Goal: Information Seeking & Learning: Compare options

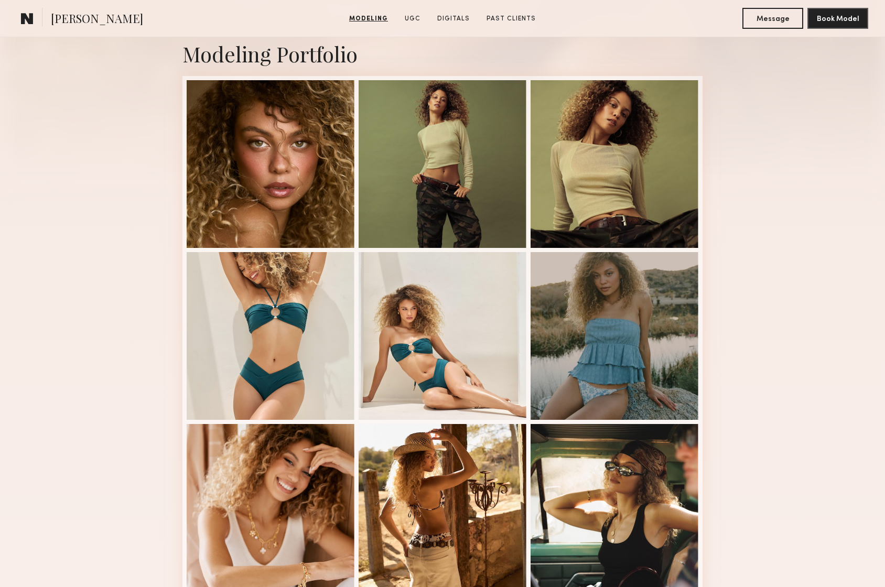
scroll to position [323, 0]
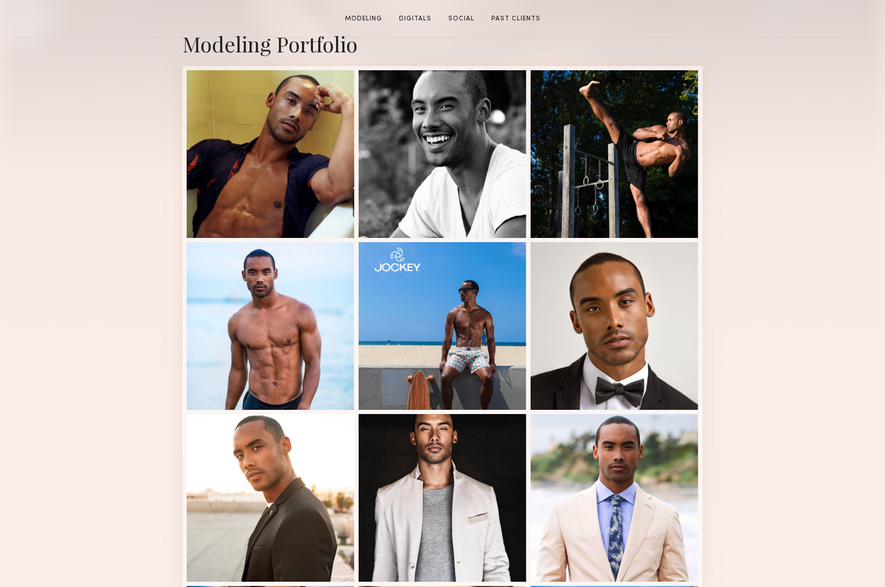
scroll to position [460, 0]
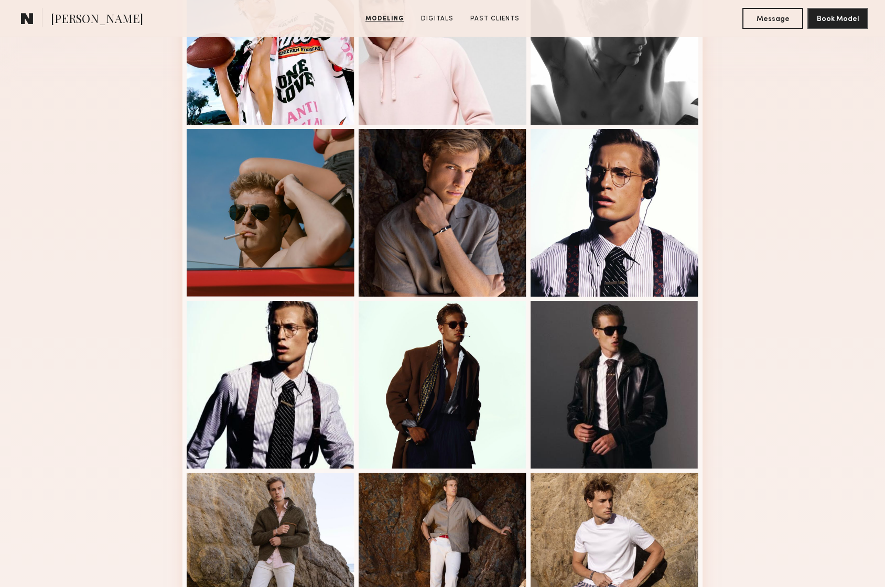
scroll to position [491, 0]
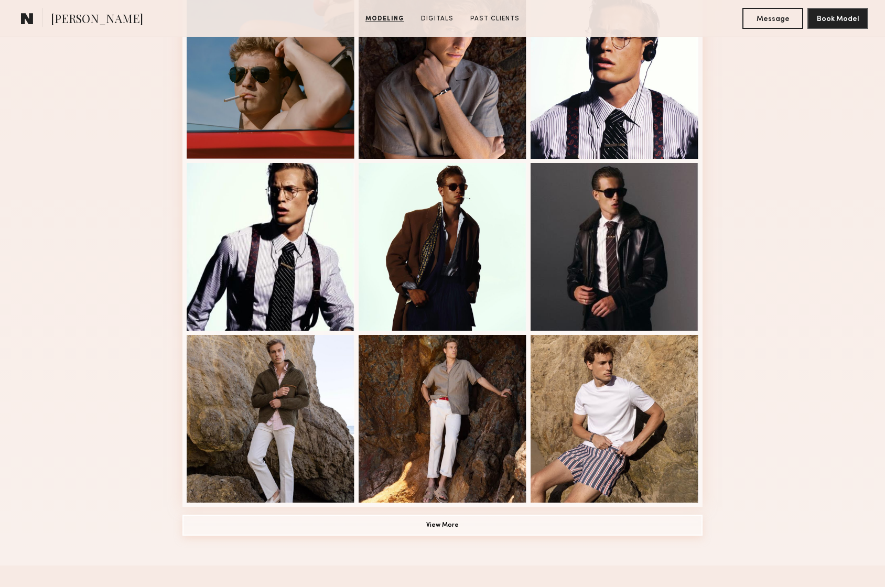
click at [395, 523] on button "View More" at bounding box center [442, 525] width 520 height 21
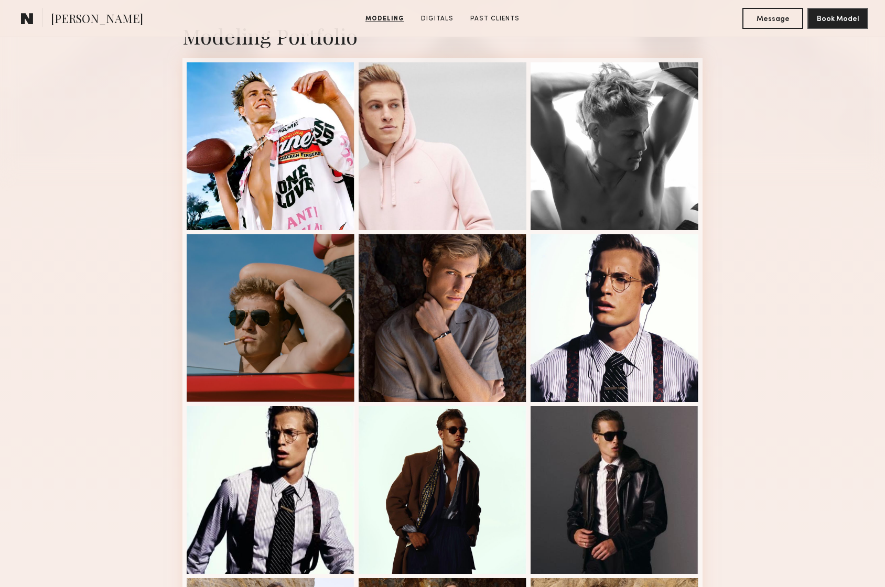
scroll to position [227, 0]
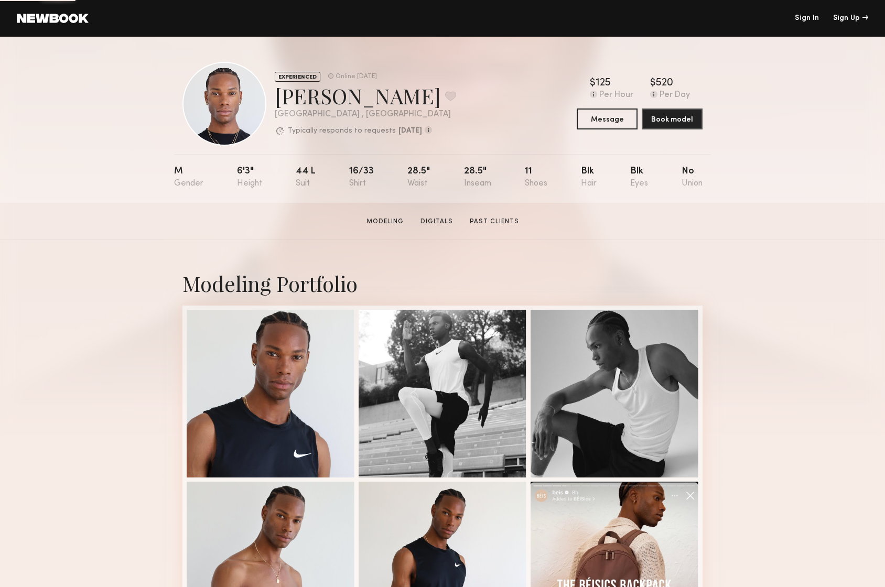
scroll to position [314, 0]
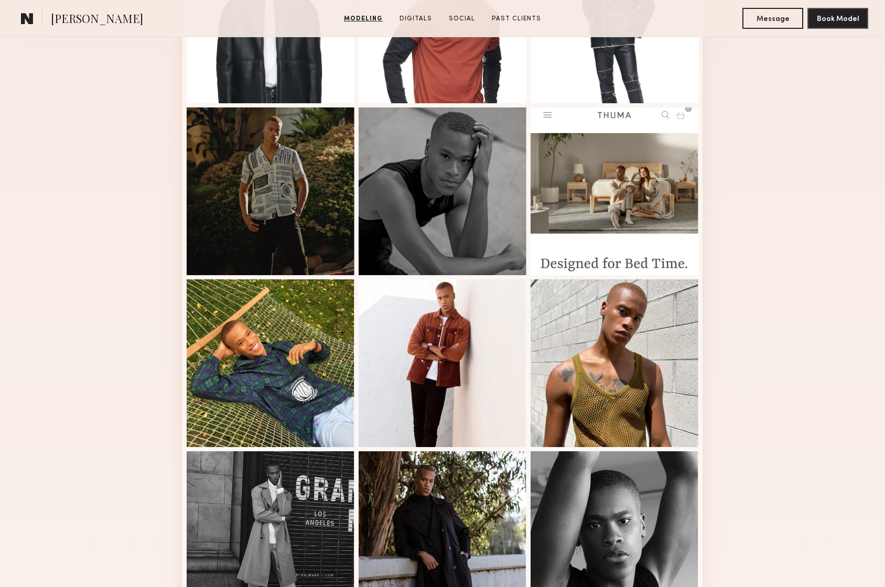
scroll to position [786, 0]
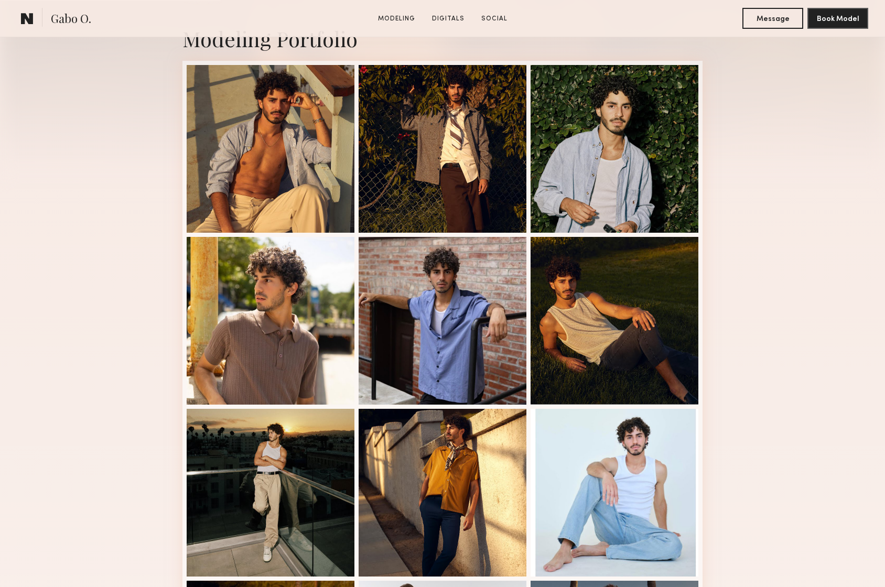
scroll to position [411, 0]
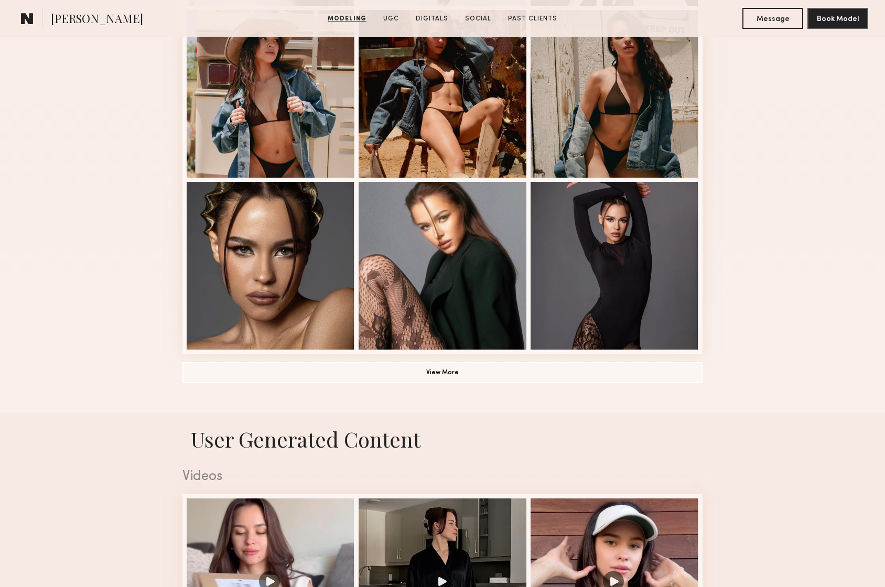
scroll to position [683, 0]
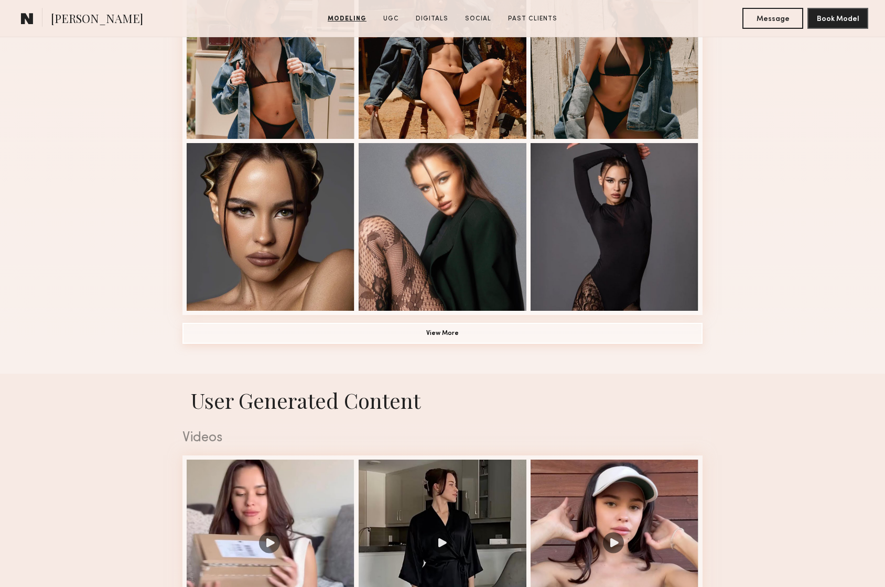
click at [298, 330] on button "View More" at bounding box center [442, 333] width 520 height 21
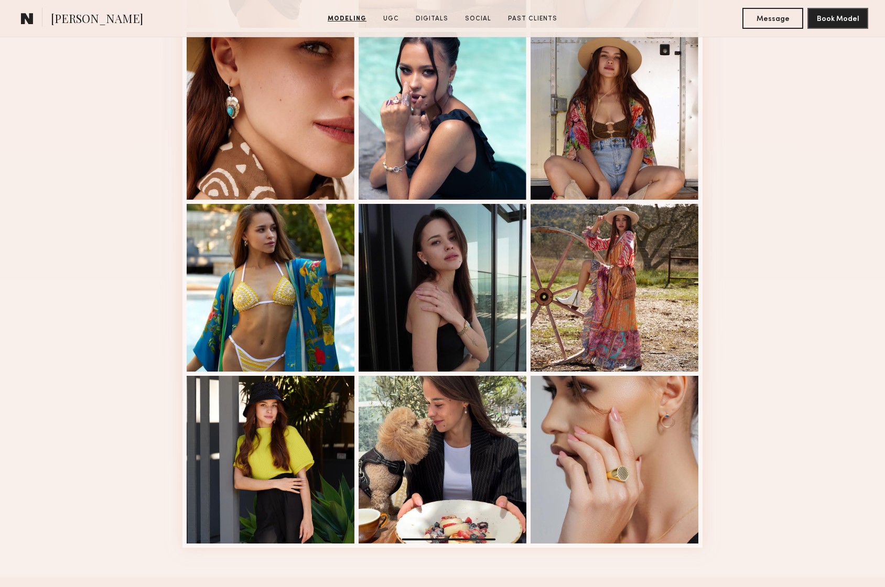
scroll to position [1161, 0]
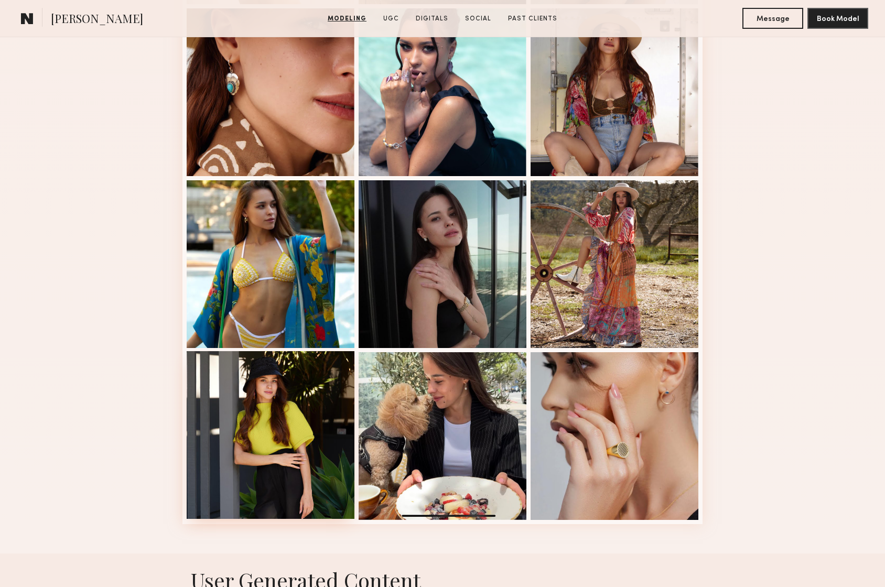
click at [259, 434] on div at bounding box center [271, 435] width 168 height 168
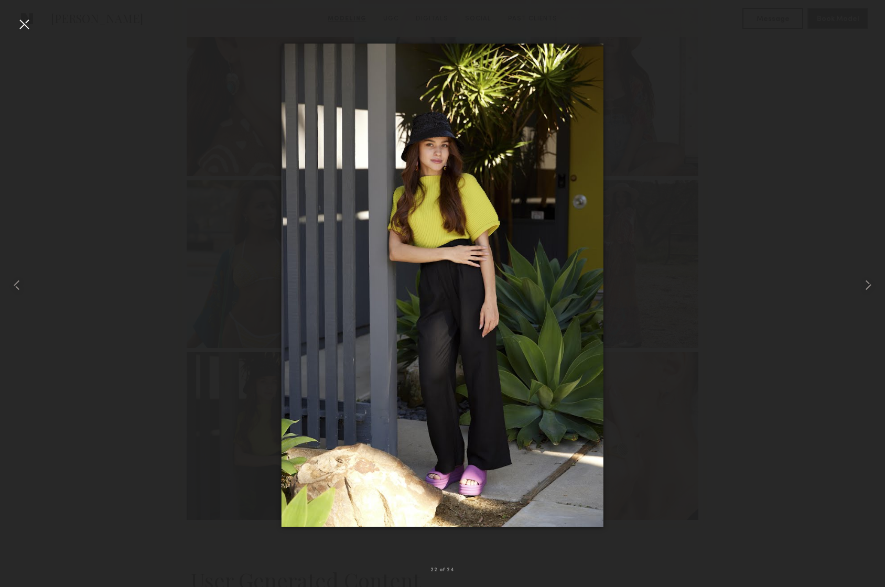
click at [21, 24] on div at bounding box center [24, 24] width 17 height 17
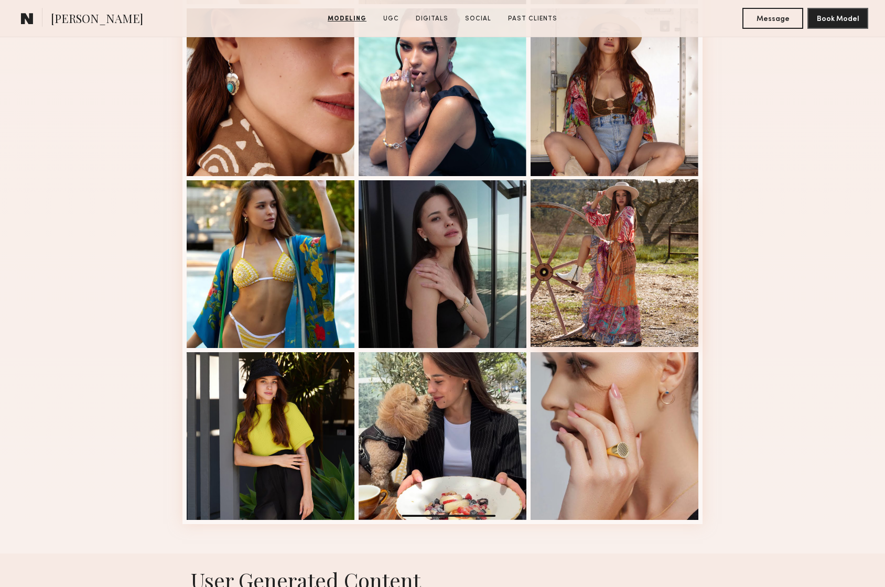
click at [631, 258] on div at bounding box center [615, 263] width 168 height 168
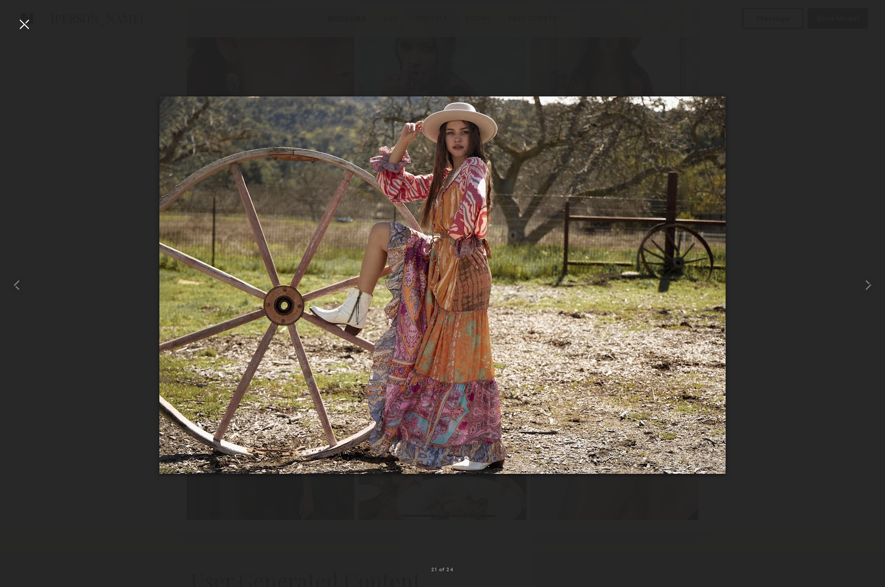
click at [25, 26] on div at bounding box center [24, 24] width 17 height 17
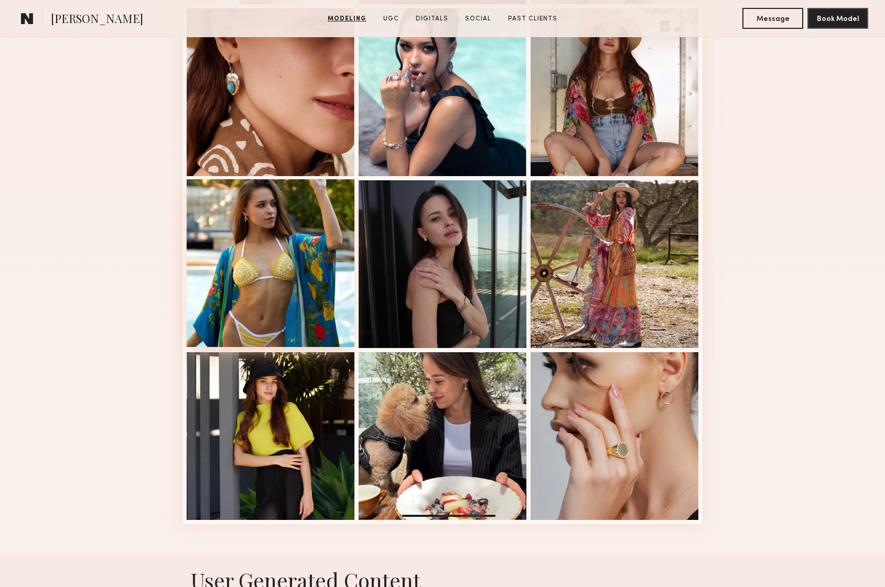
click at [314, 277] on div at bounding box center [271, 263] width 168 height 168
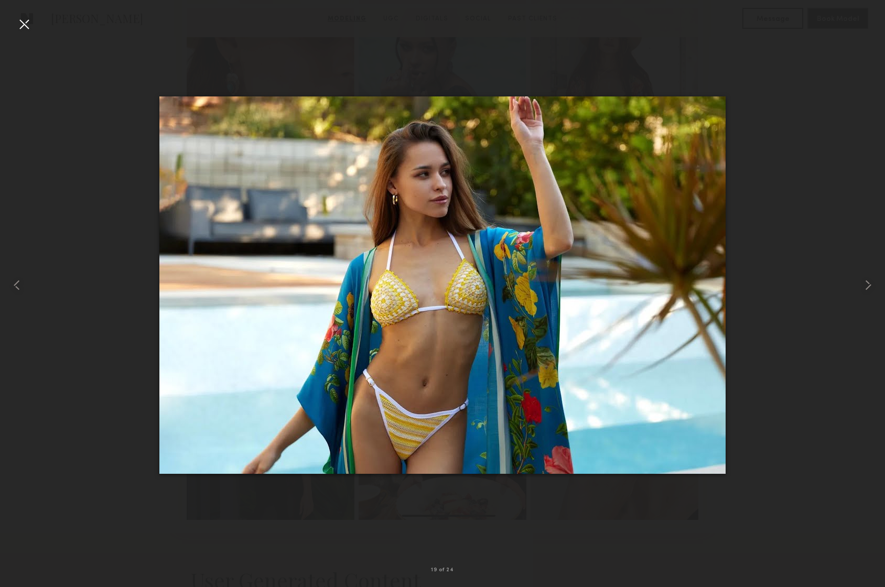
click at [18, 26] on div at bounding box center [24, 24] width 17 height 17
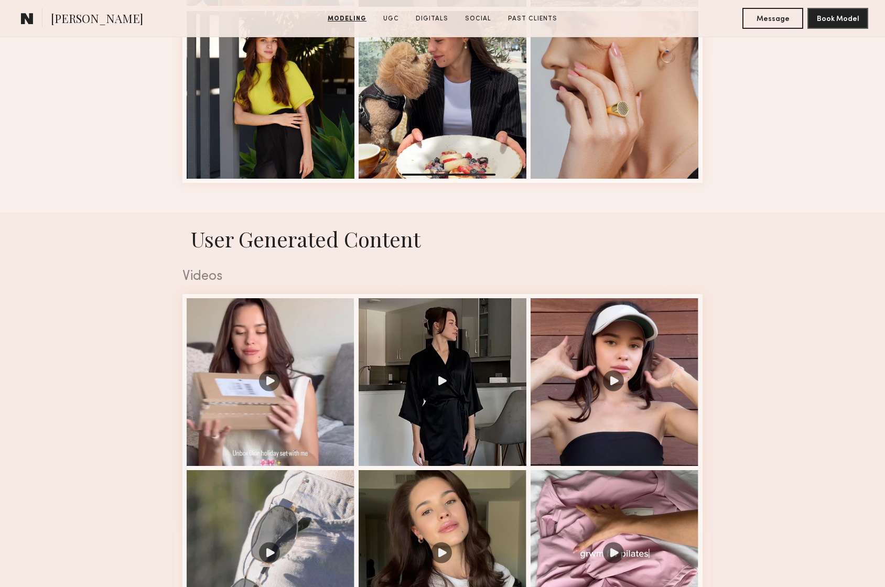
scroll to position [1745, 0]
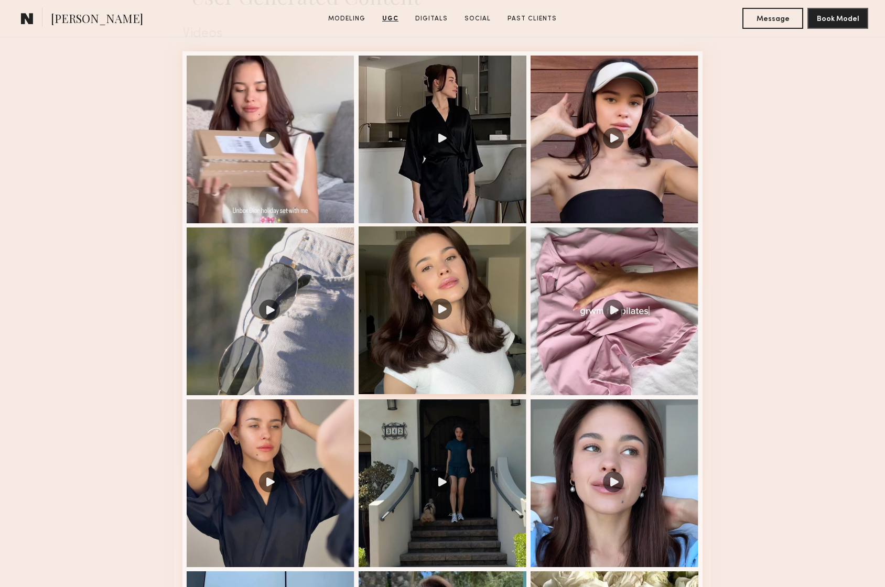
click at [415, 322] on div at bounding box center [443, 311] width 168 height 168
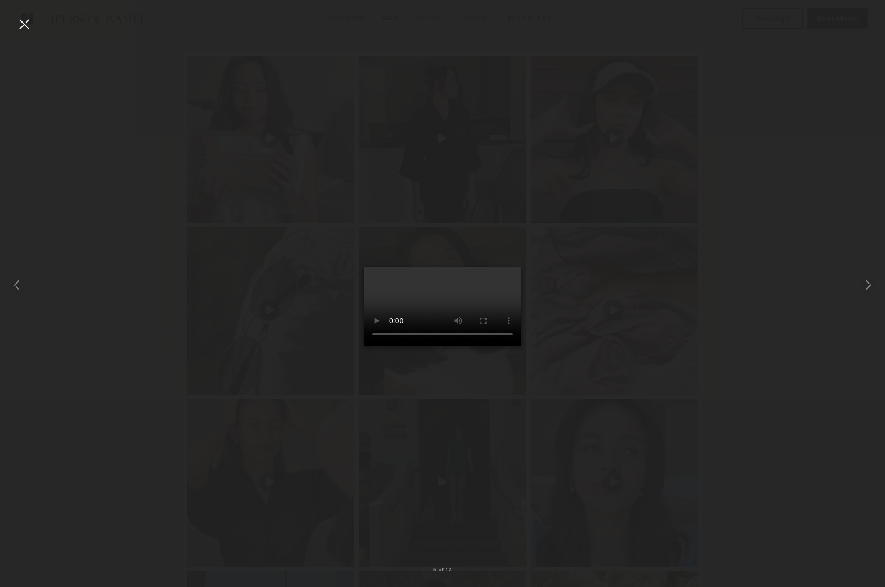
click at [20, 21] on div at bounding box center [24, 24] width 17 height 17
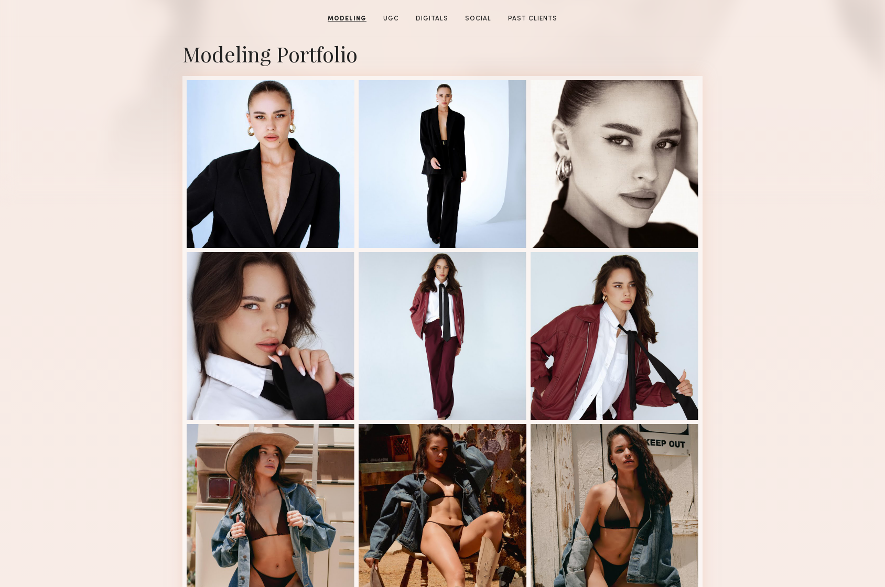
scroll to position [0, 0]
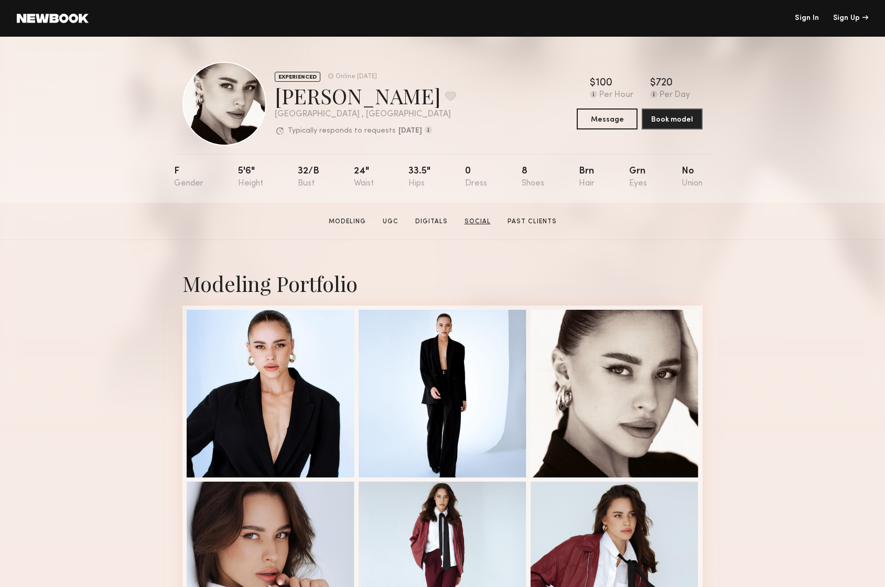
click at [479, 217] on link "Social" at bounding box center [477, 221] width 35 height 9
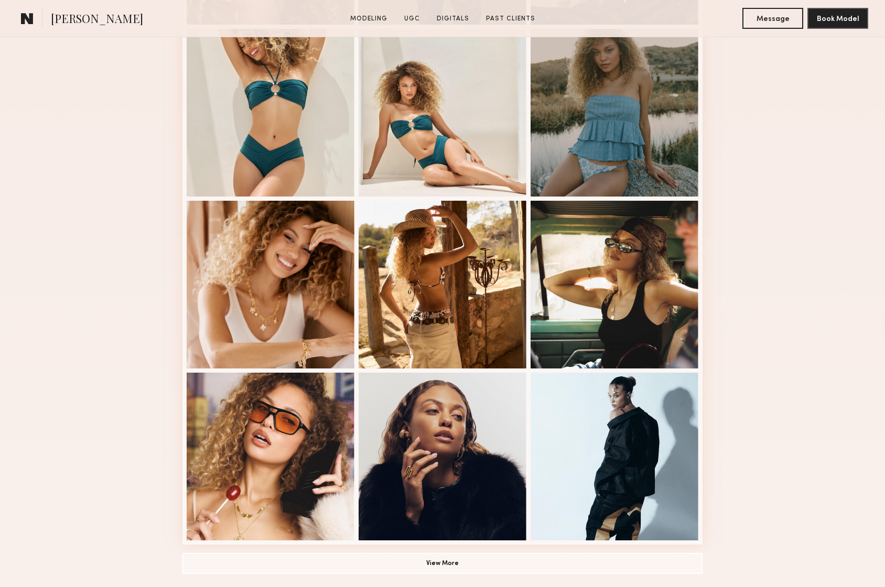
scroll to position [623, 0]
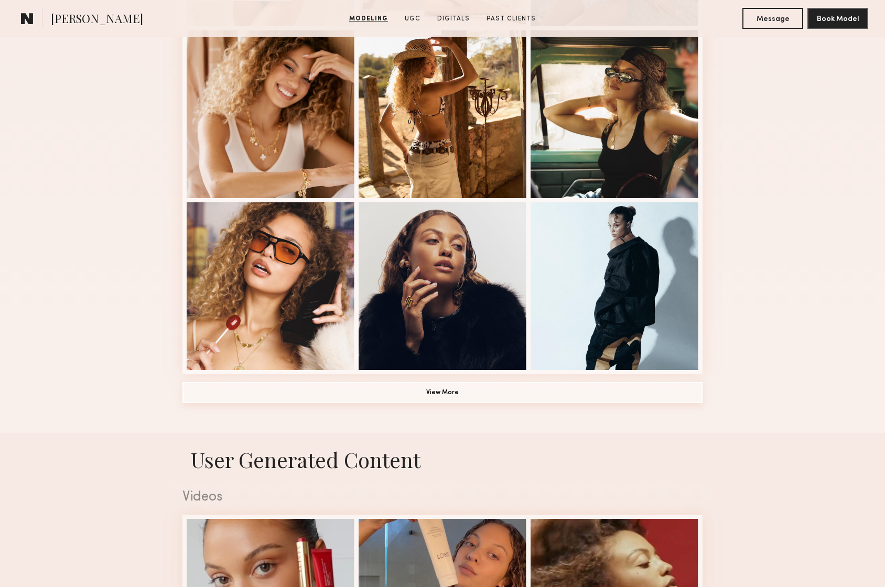
click at [337, 393] on button "View More" at bounding box center [442, 392] width 520 height 21
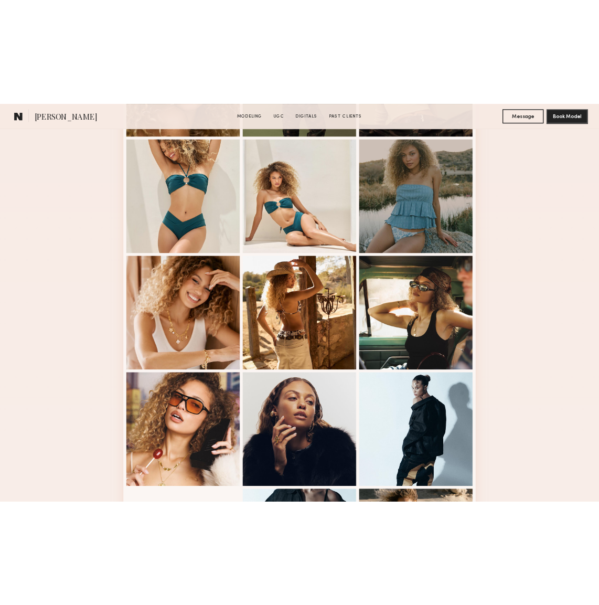
scroll to position [456, 0]
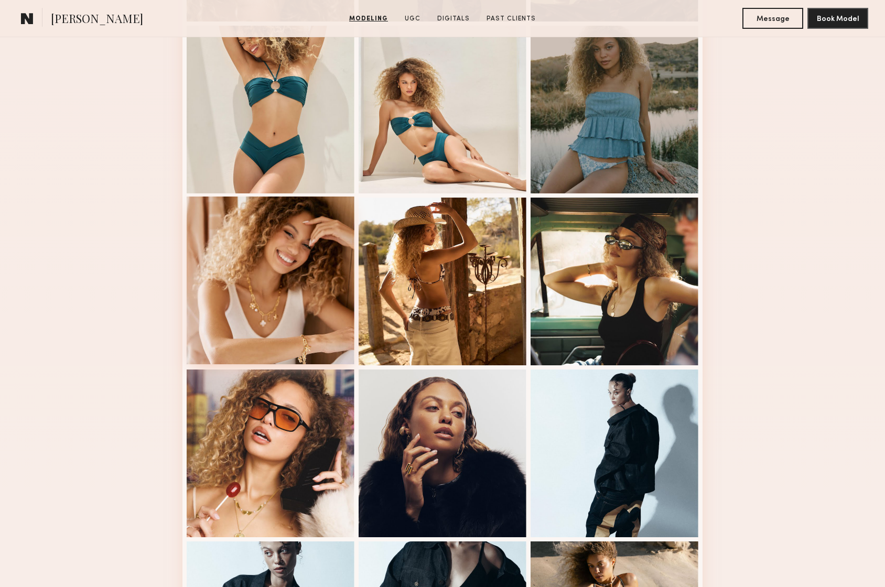
click at [253, 311] on div at bounding box center [271, 281] width 168 height 168
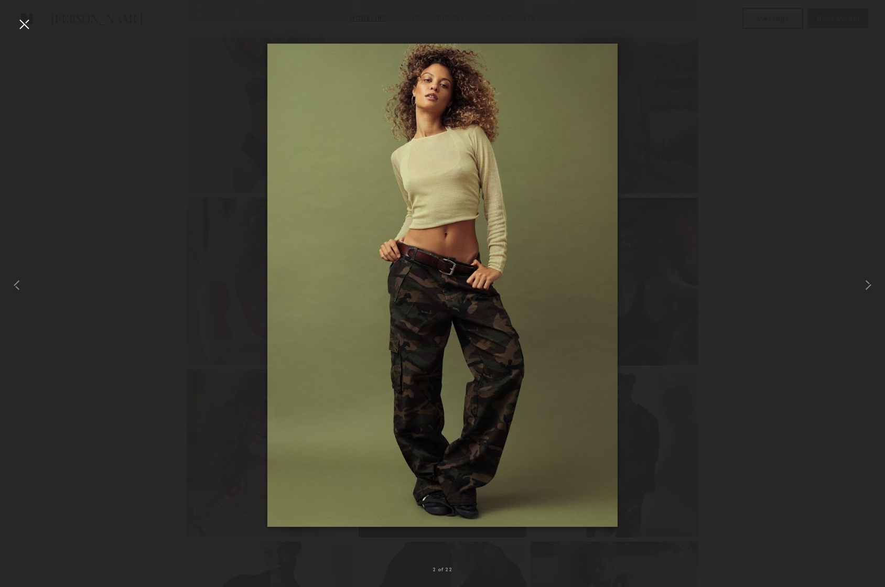
click at [23, 25] on div at bounding box center [24, 24] width 17 height 17
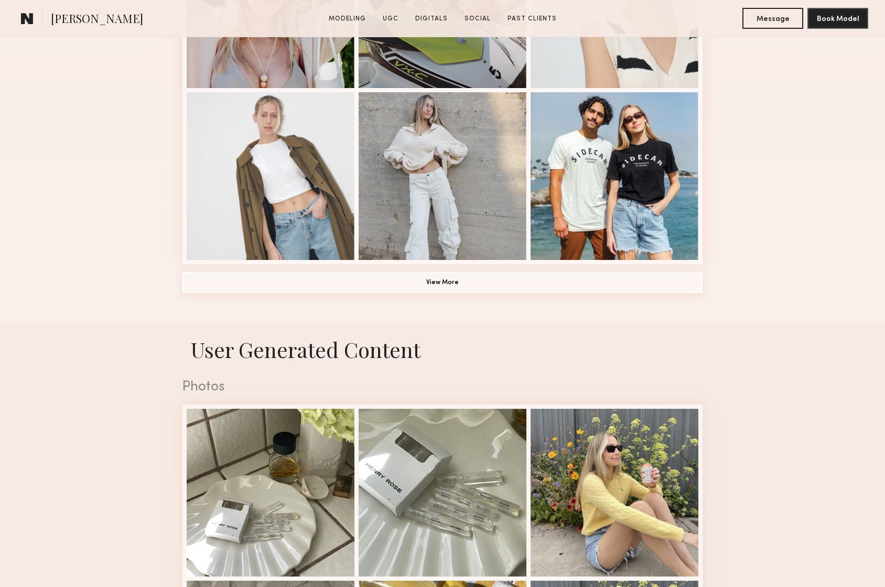
scroll to position [765, 0]
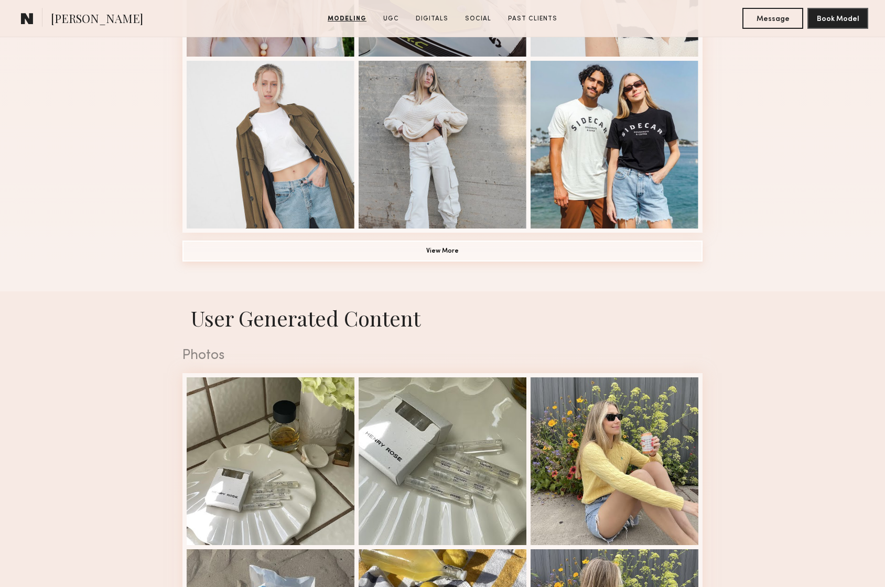
click at [422, 248] on button "View More" at bounding box center [442, 251] width 520 height 21
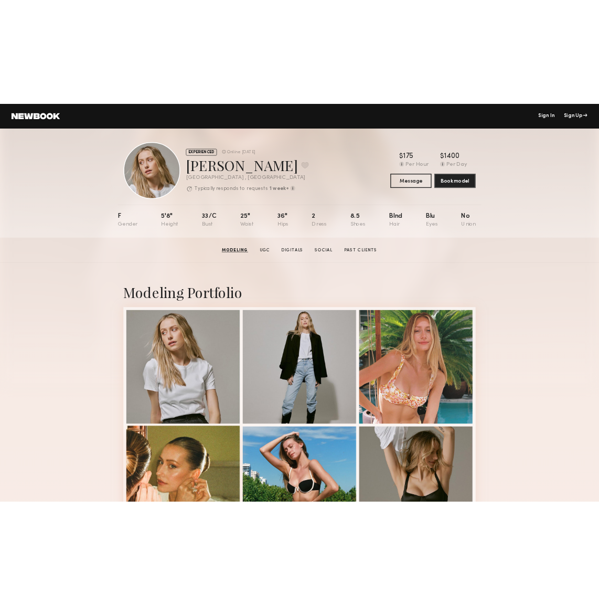
scroll to position [0, 0]
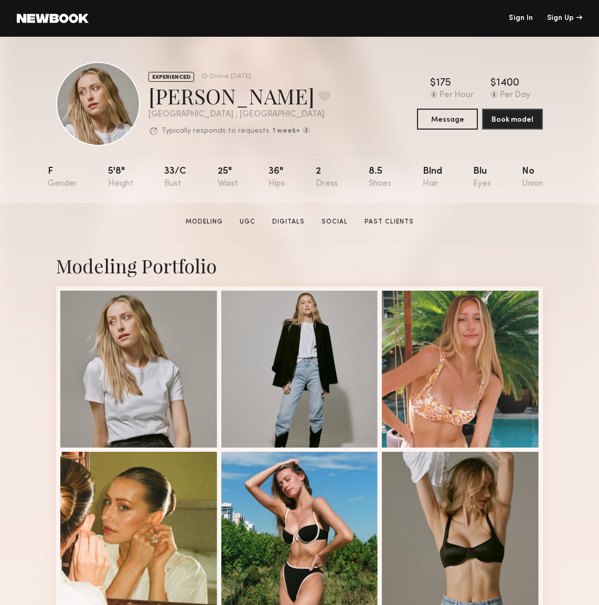
click at [379, 265] on div "Modeling Portfolio" at bounding box center [299, 265] width 487 height 25
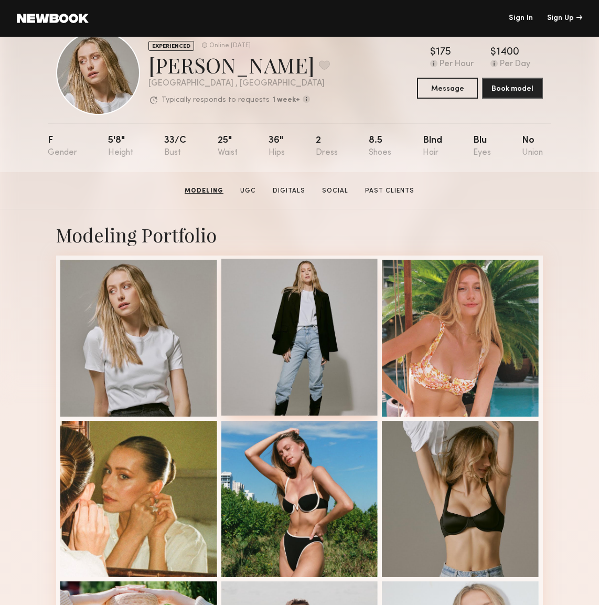
scroll to position [6, 0]
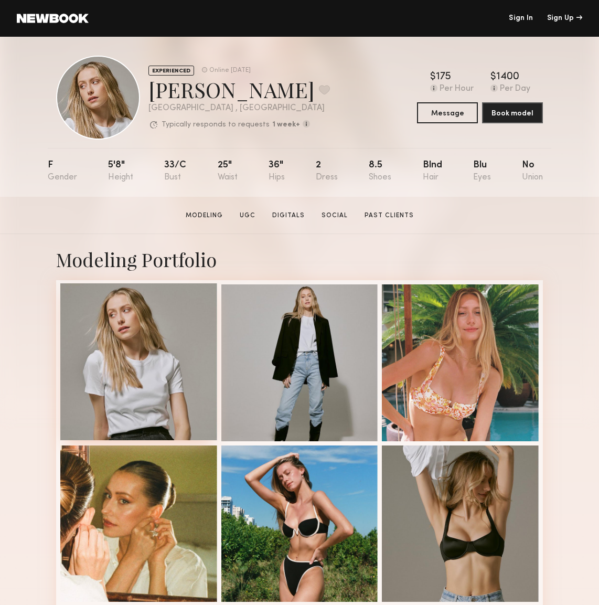
click at [152, 360] on div at bounding box center [138, 361] width 157 height 157
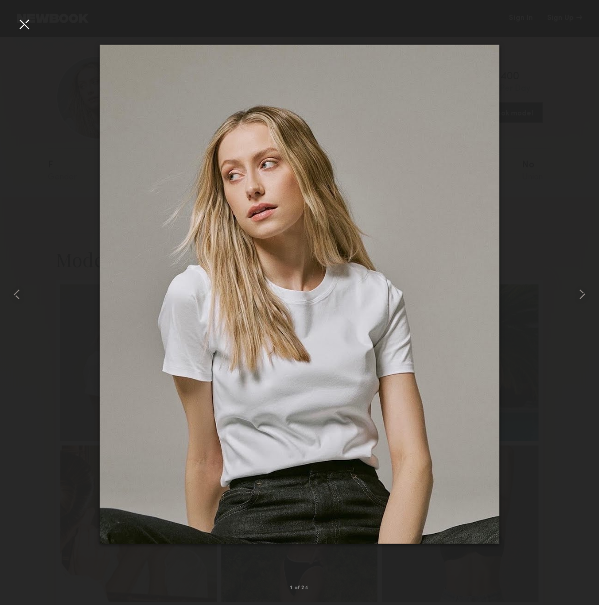
click at [26, 28] on div at bounding box center [24, 24] width 17 height 17
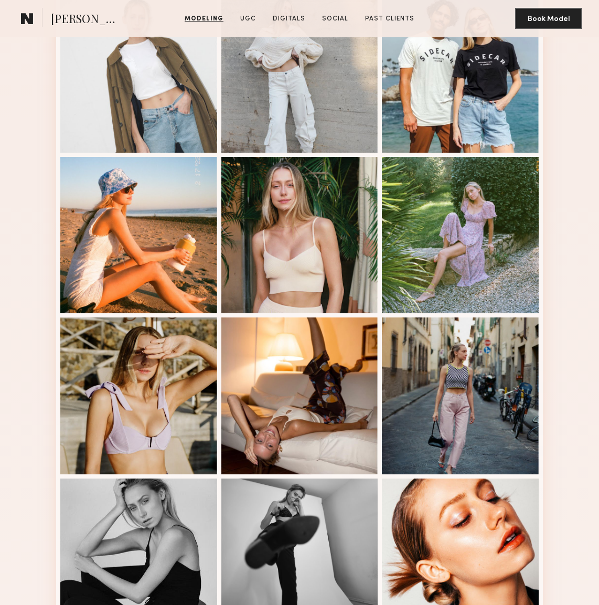
scroll to position [953, 0]
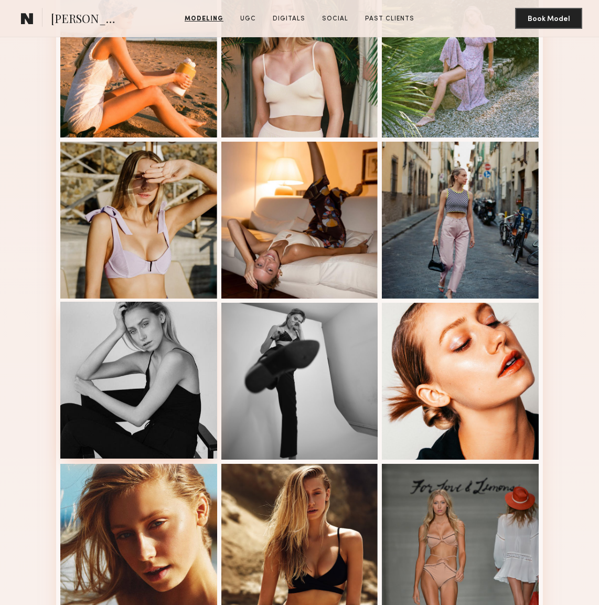
click at [191, 389] on div at bounding box center [138, 379] width 157 height 157
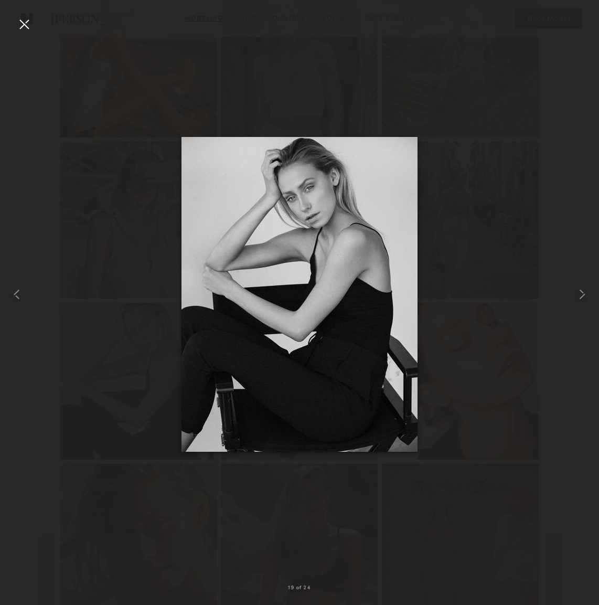
click at [24, 21] on div at bounding box center [24, 24] width 17 height 17
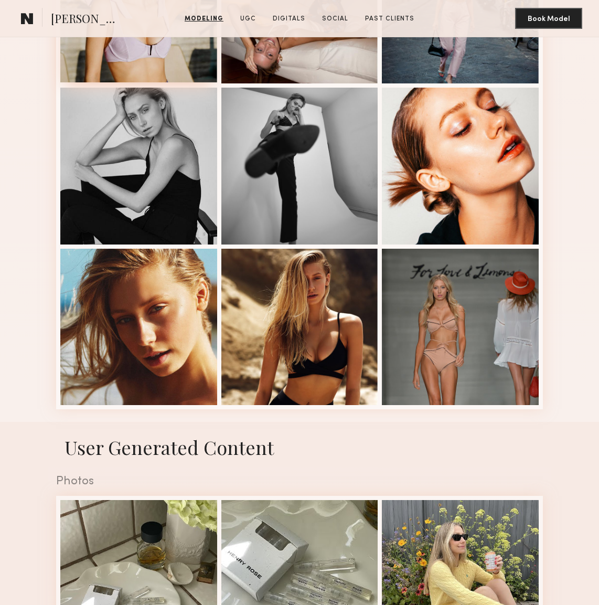
scroll to position [1200, 0]
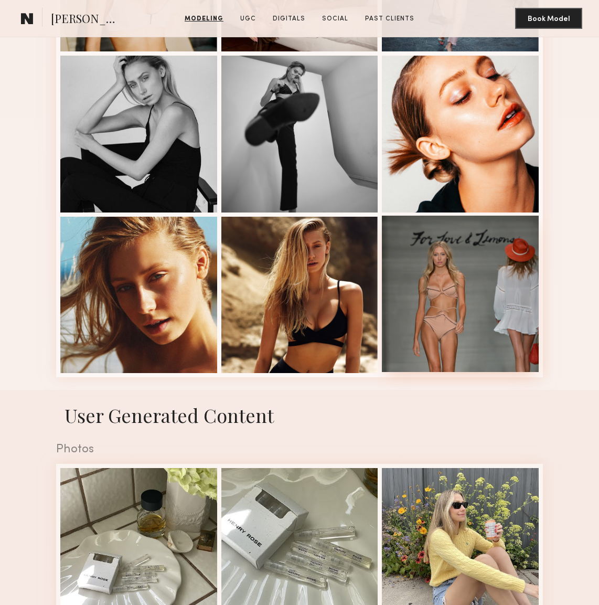
click at [414, 322] on div at bounding box center [460, 293] width 157 height 157
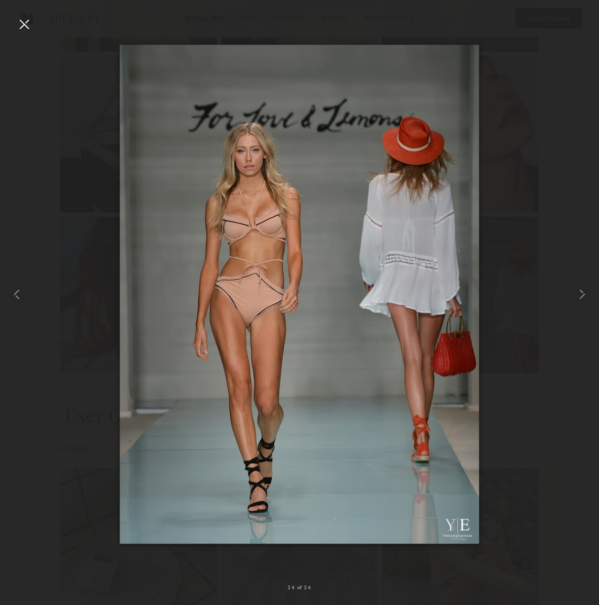
click at [25, 23] on div at bounding box center [24, 24] width 17 height 17
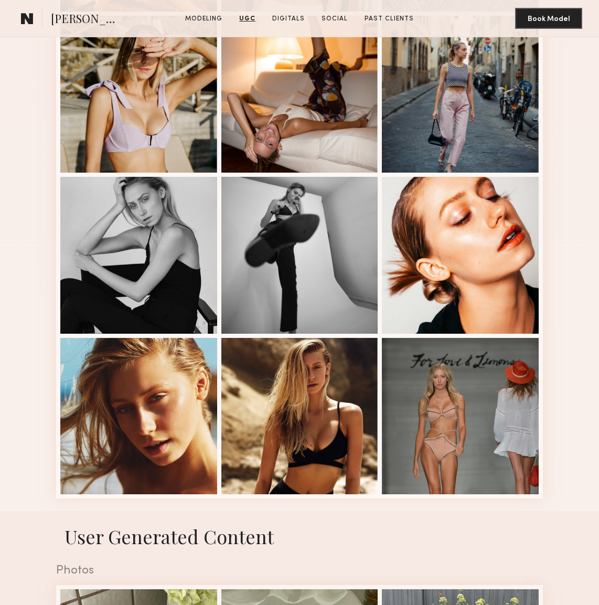
scroll to position [789, 0]
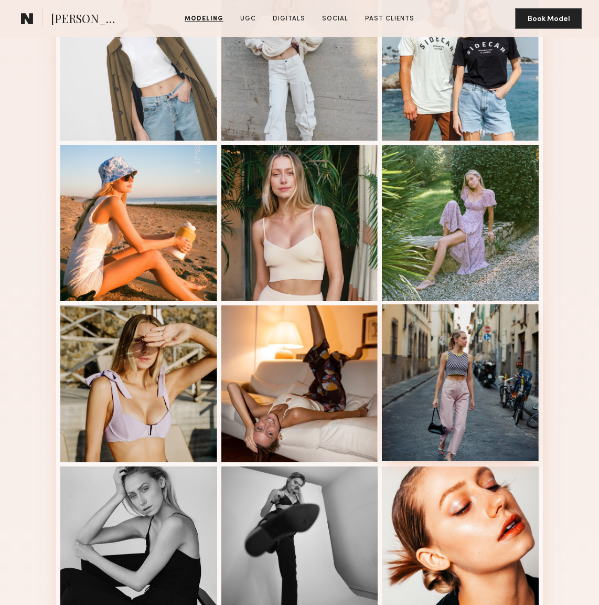
click at [448, 367] on div at bounding box center [460, 382] width 157 height 157
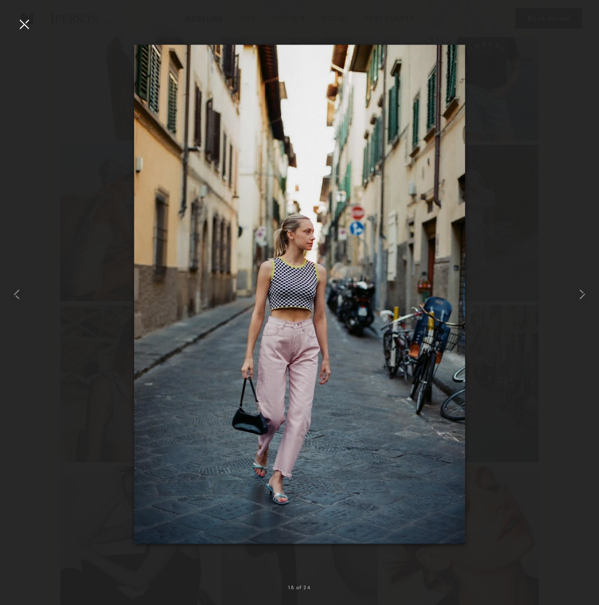
click at [27, 30] on div at bounding box center [24, 24] width 17 height 17
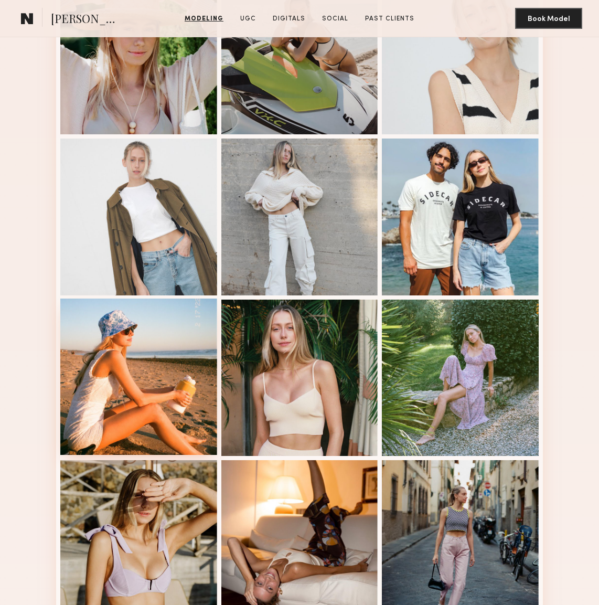
scroll to position [563, 0]
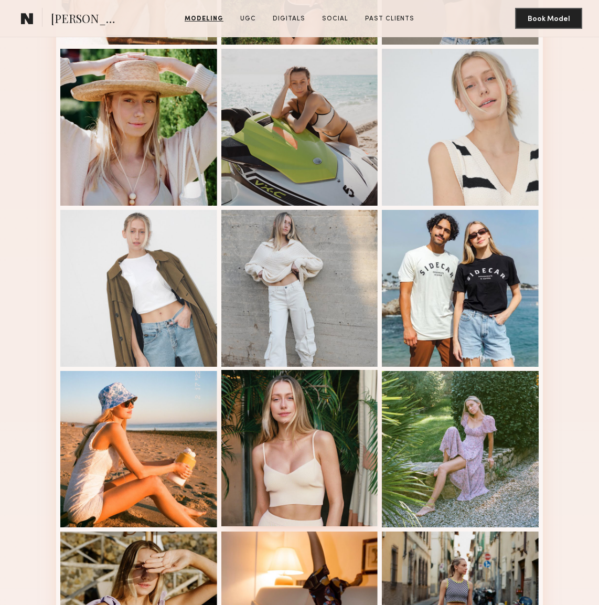
click at [330, 424] on div at bounding box center [299, 448] width 157 height 157
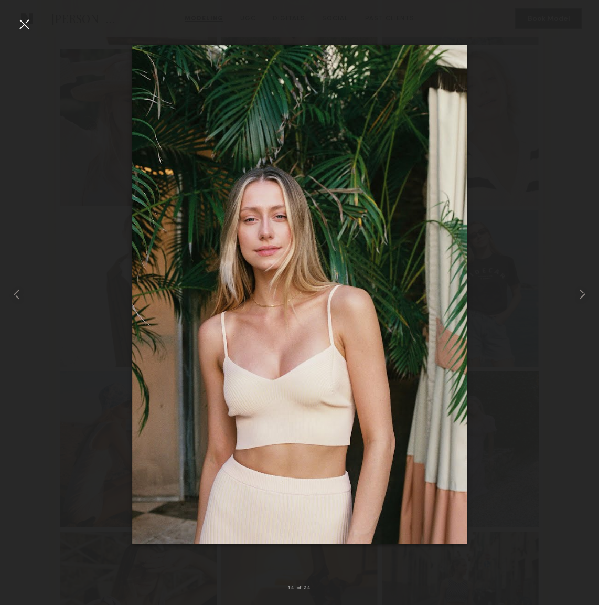
click at [22, 21] on div at bounding box center [24, 24] width 17 height 17
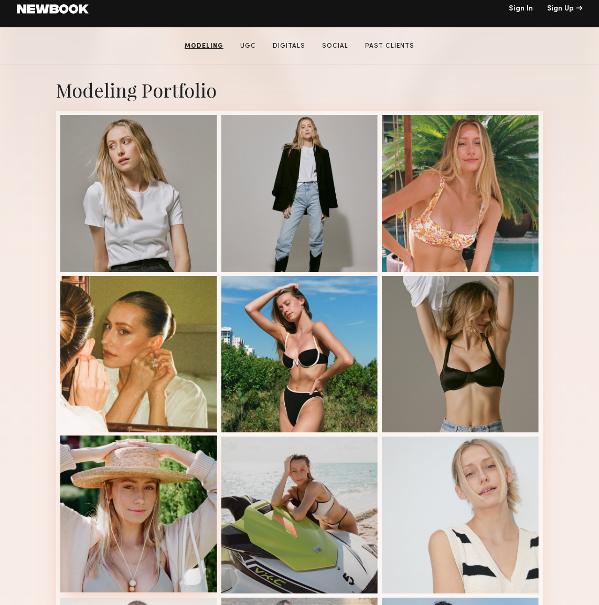
scroll to position [50, 0]
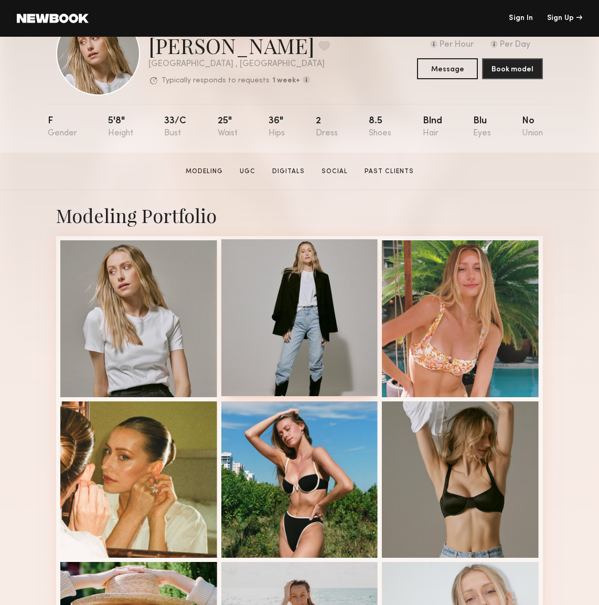
click at [286, 309] on div at bounding box center [299, 317] width 157 height 157
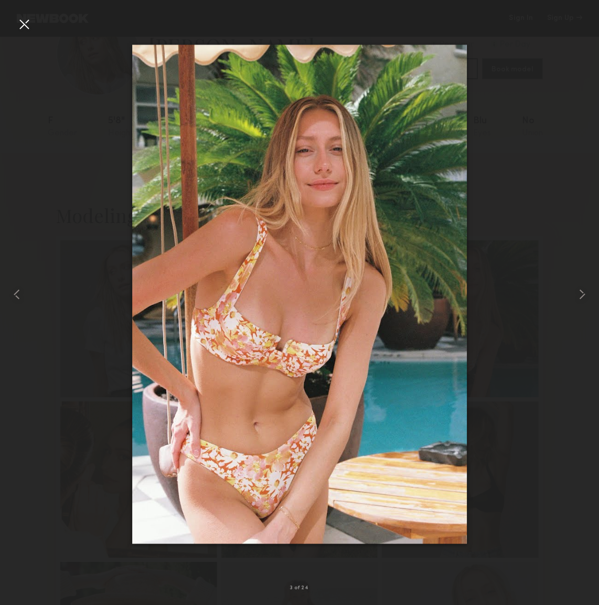
click at [25, 21] on div at bounding box center [24, 24] width 17 height 17
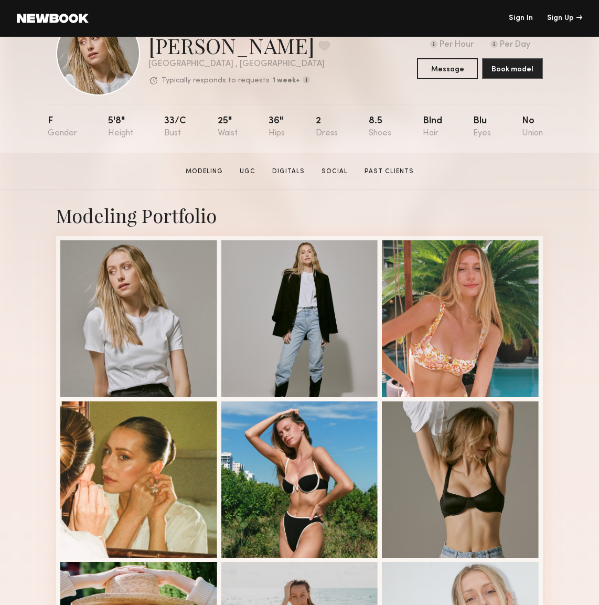
scroll to position [0, 0]
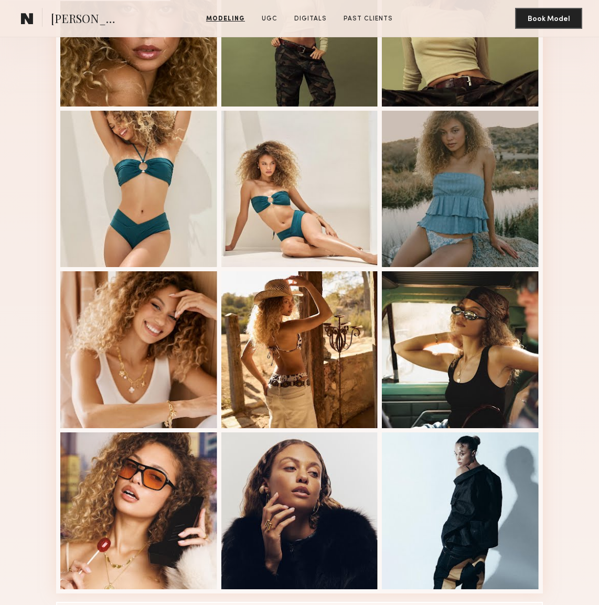
scroll to position [530, 0]
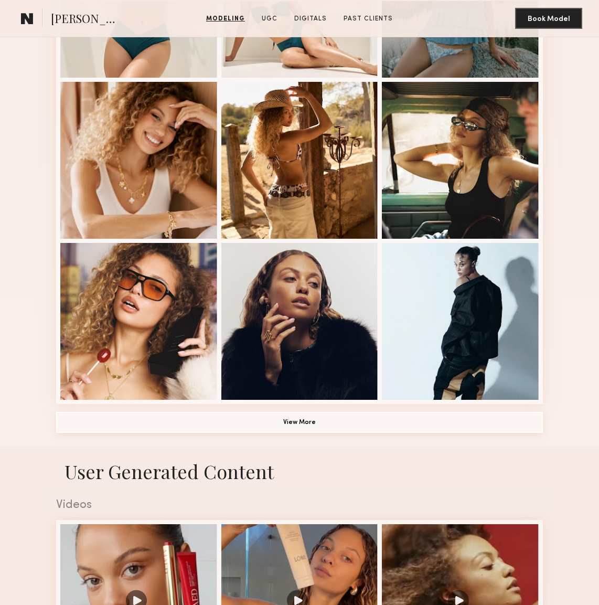
click at [317, 425] on button "View More" at bounding box center [299, 422] width 487 height 21
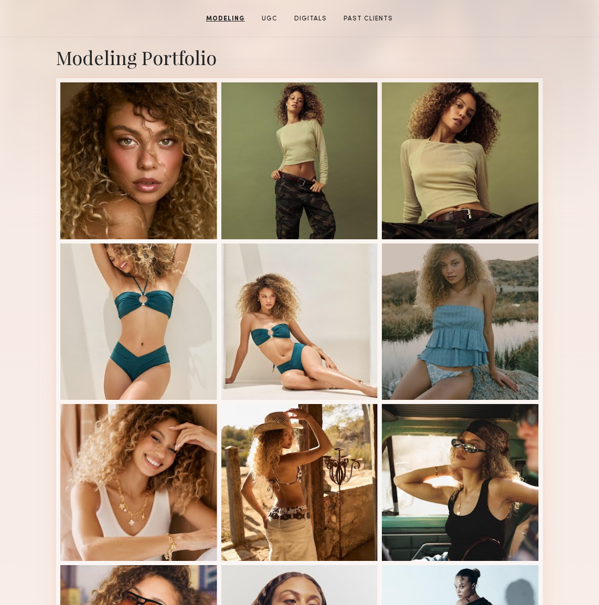
scroll to position [0, 0]
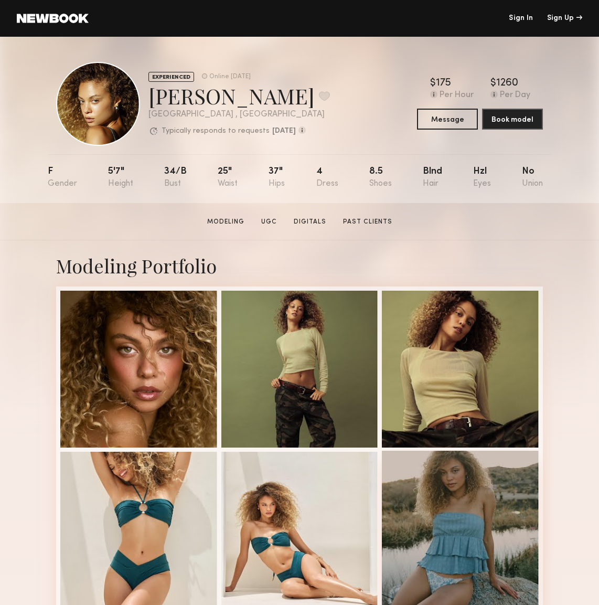
click at [532, 490] on div at bounding box center [460, 528] width 157 height 157
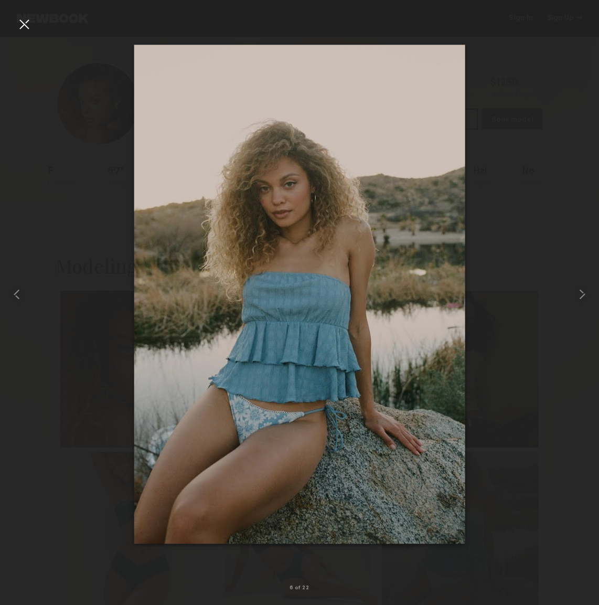
scroll to position [63, 0]
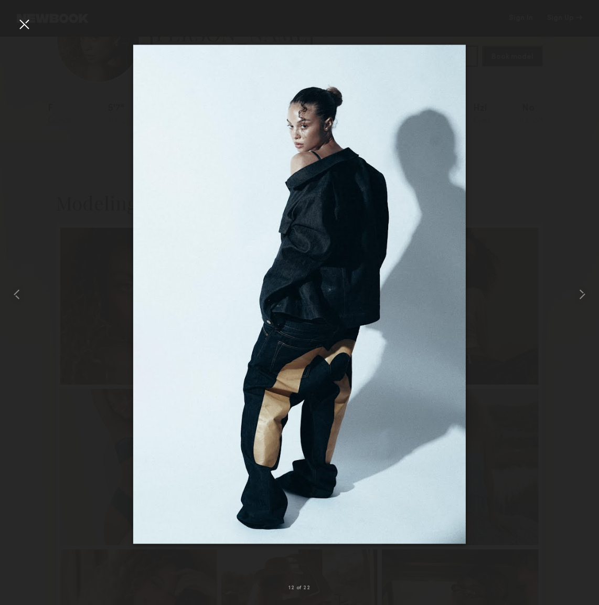
click at [17, 32] on div "12 of 22" at bounding box center [299, 302] width 599 height 605
click at [24, 21] on div at bounding box center [24, 24] width 17 height 17
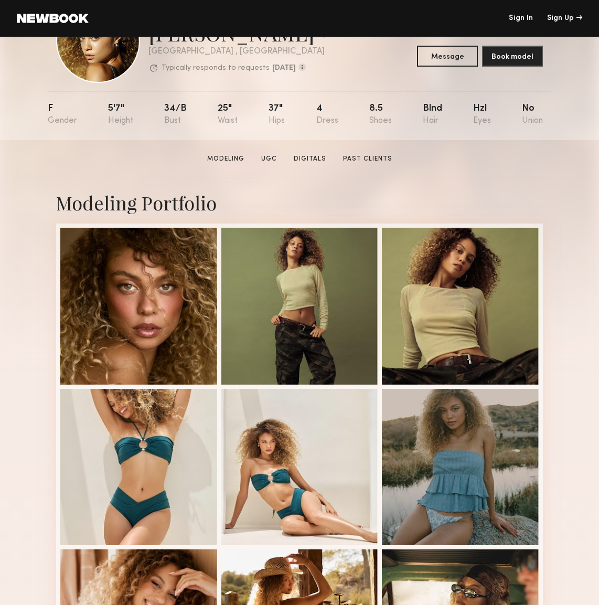
scroll to position [0, 0]
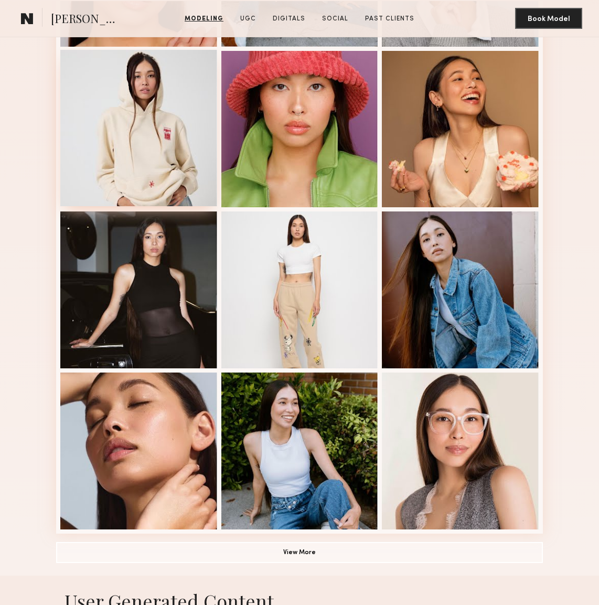
scroll to position [618, 0]
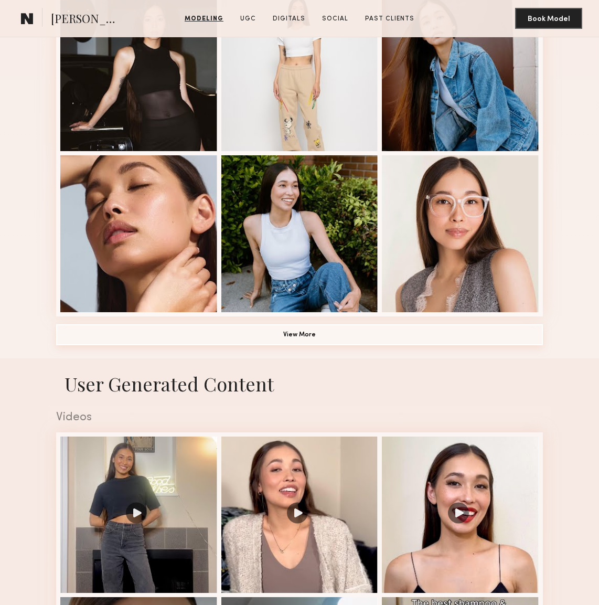
click at [252, 335] on button "View More" at bounding box center [299, 334] width 487 height 21
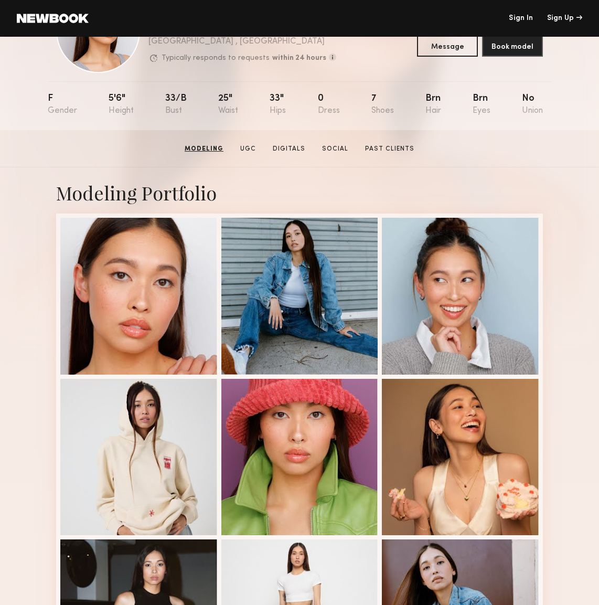
scroll to position [0, 0]
